Goal: Task Accomplishment & Management: Use online tool/utility

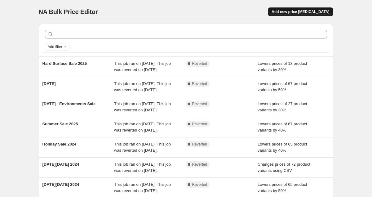
click at [293, 9] on button "Add new price change job" at bounding box center [300, 11] width 65 height 9
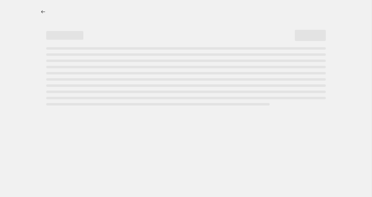
select select "percentage"
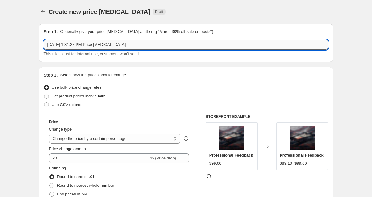
click at [150, 43] on input "Oct 6, 2025, 1:31:27 PM Price change job" at bounding box center [186, 45] width 284 height 10
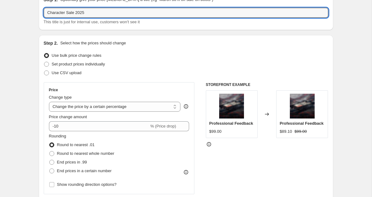
scroll to position [33, 0]
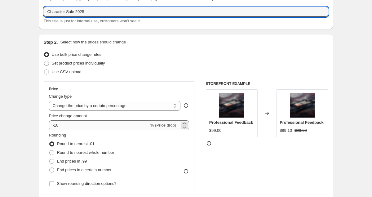
type input "Character Sale 2025"
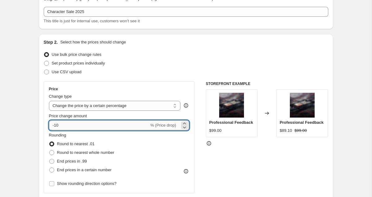
click at [103, 128] on input "-10" at bounding box center [99, 125] width 100 height 10
type input "-1"
type input "-30"
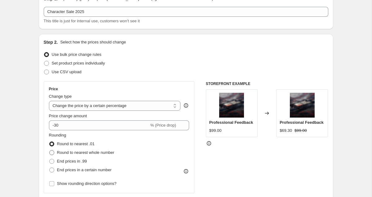
click at [75, 153] on span "Round to nearest whole number" at bounding box center [85, 152] width 57 height 5
click at [50, 150] on input "Round to nearest whole number" at bounding box center [49, 150] width 0 height 0
radio input "true"
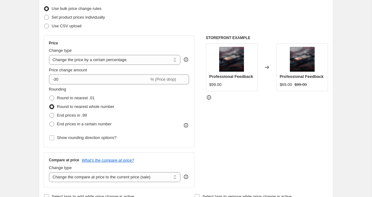
scroll to position [79, 0]
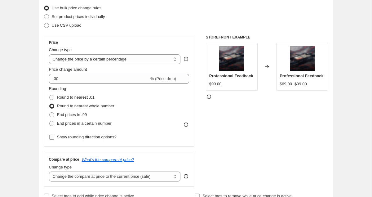
click at [81, 137] on span "Show rounding direction options?" at bounding box center [86, 136] width 59 height 5
click at [54, 137] on input "Show rounding direction options?" at bounding box center [51, 136] width 5 height 5
checkbox input "true"
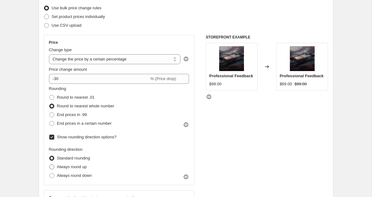
click at [82, 164] on span "Always round up" at bounding box center [72, 166] width 30 height 5
click at [50, 164] on input "Always round up" at bounding box center [49, 164] width 0 height 0
radio input "true"
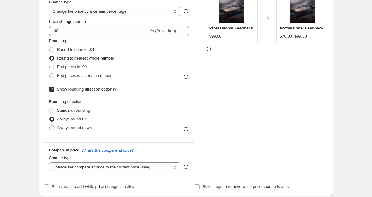
scroll to position [128, 0]
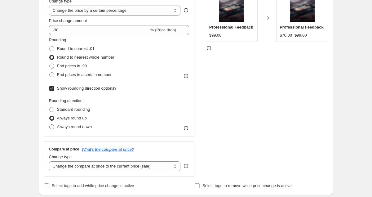
click at [83, 128] on span "Always round down" at bounding box center [74, 126] width 35 height 5
click at [50, 125] on input "Always round down" at bounding box center [49, 124] width 0 height 0
radio input "true"
click at [234, 124] on div "STOREFRONT EXAMPLE Professional Feedback $99.00 Changed to Professional Feedbac…" at bounding box center [267, 81] width 122 height 190
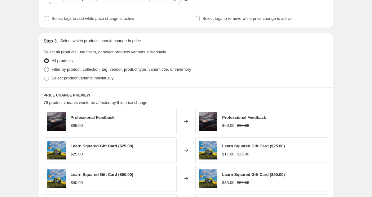
scroll to position [302, 0]
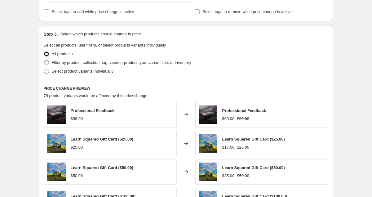
click at [84, 62] on span "Filter by product, collection, tag, vendor, product type, variant title, or inv…" at bounding box center [121, 62] width 139 height 5
click at [44, 60] on input "Filter by product, collection, tag, vendor, product type, variant title, or inv…" at bounding box center [44, 60] width 0 height 0
radio input "true"
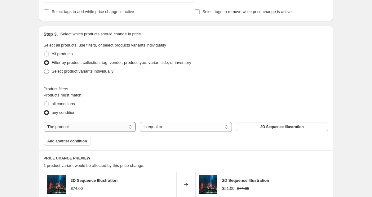
click at [80, 125] on select "The product The product's collection The product's tag The product's vendor The…" at bounding box center [90, 127] width 92 height 10
select select "collection"
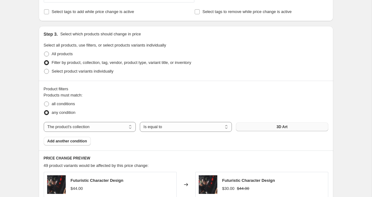
click at [258, 126] on button "3D Art" at bounding box center [282, 126] width 92 height 9
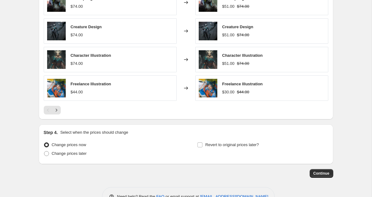
scroll to position [531, 0]
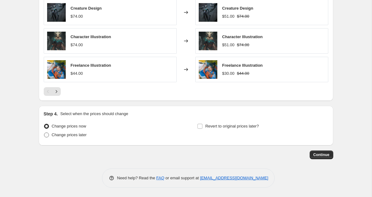
click at [60, 135] on span "Change prices later" at bounding box center [69, 134] width 35 height 5
click at [44, 133] on input "Change prices later" at bounding box center [44, 132] width 0 height 0
radio input "true"
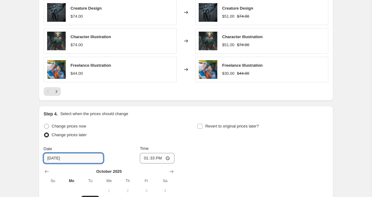
click at [75, 159] on input "10/7/2025" at bounding box center [73, 158] width 59 height 10
click at [108, 146] on div "Date 10/7/2025 Time 13:33" at bounding box center [109, 154] width 131 height 18
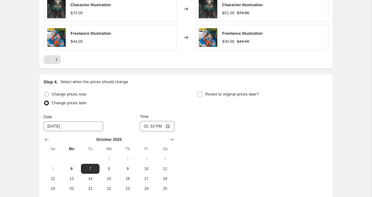
scroll to position [568, 0]
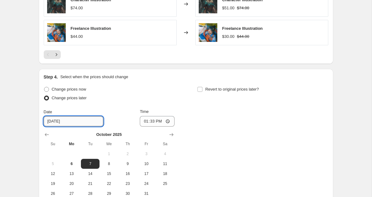
click at [61, 120] on input "10/7/2025" at bounding box center [73, 121] width 59 height 10
click at [76, 160] on button "6" at bounding box center [71, 164] width 19 height 10
type input "10/6/2025"
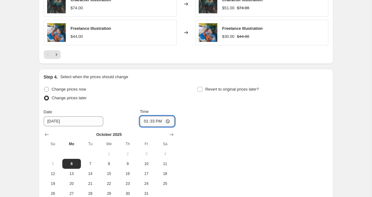
click at [144, 120] on input "13:33" at bounding box center [157, 121] width 35 height 11
type input "23:55"
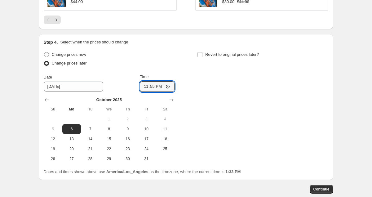
scroll to position [603, 0]
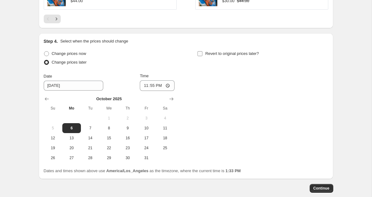
click at [222, 51] on span "Revert to original prices later?" at bounding box center [232, 54] width 54 height 6
click at [202, 51] on input "Revert to original prices later?" at bounding box center [199, 53] width 5 height 5
checkbox input "true"
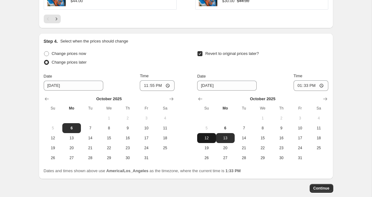
click at [209, 138] on span "12" at bounding box center [207, 137] width 14 height 5
type input "10/12/2025"
click at [297, 86] on input "13:33" at bounding box center [310, 85] width 35 height 11
type input "23:55"
click at [331, 50] on div "Step 4. Select when the prices should change Change prices now Change prices la…" at bounding box center [186, 106] width 294 height 146
